Goal: Navigation & Orientation: Find specific page/section

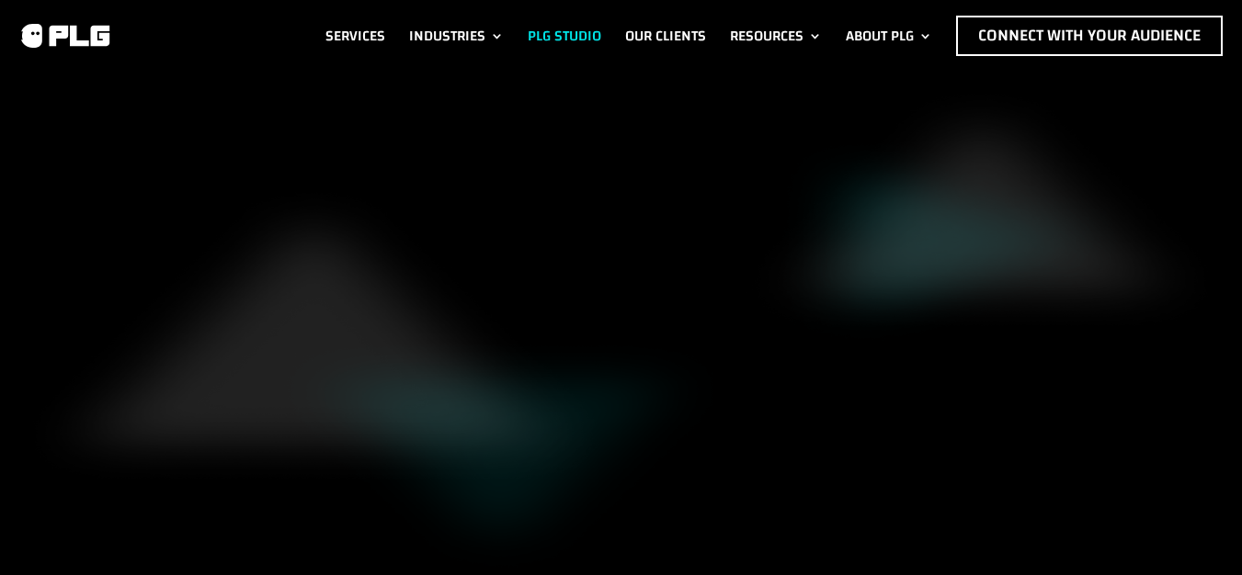
click at [579, 56] on link "PLG Studio" at bounding box center [565, 36] width 74 height 40
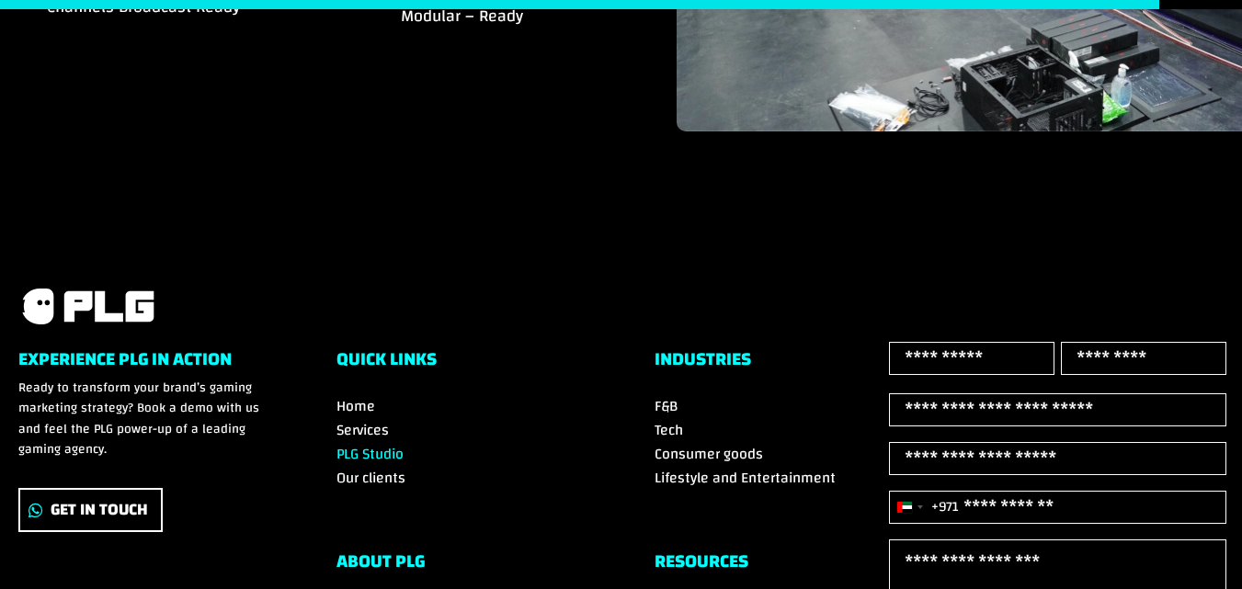
scroll to position [2830, 0]
